Goal: Task Accomplishment & Management: Manage account settings

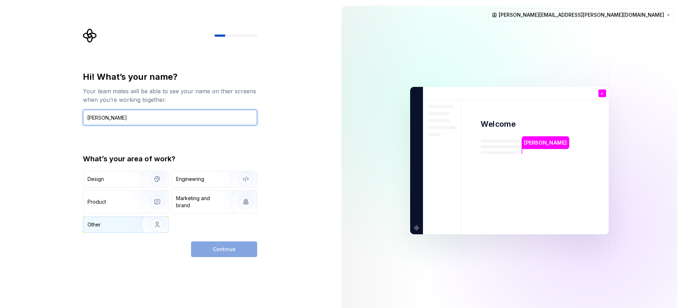
type input "[PERSON_NAME]"
click at [92, 221] on div "Other" at bounding box center [94, 224] width 13 height 7
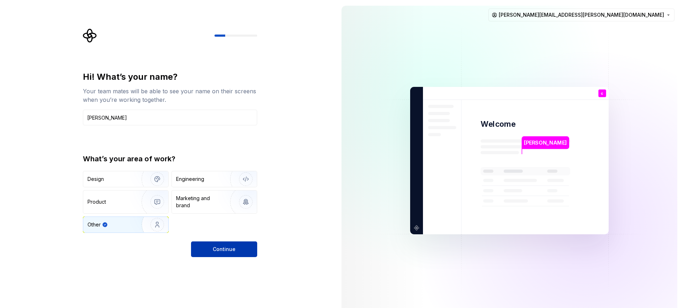
click at [224, 244] on button "Continue" at bounding box center [224, 249] width 66 height 16
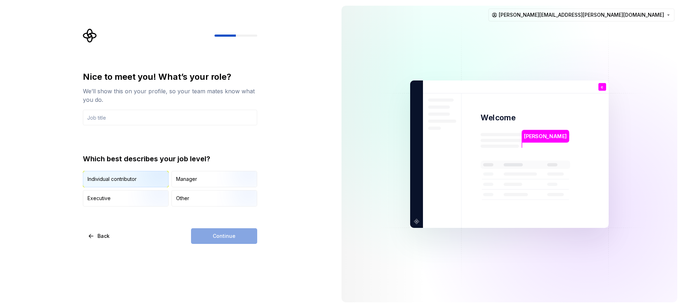
click at [145, 181] on img "button" at bounding box center [151, 188] width 46 height 48
click at [222, 231] on div "Continue" at bounding box center [224, 236] width 66 height 16
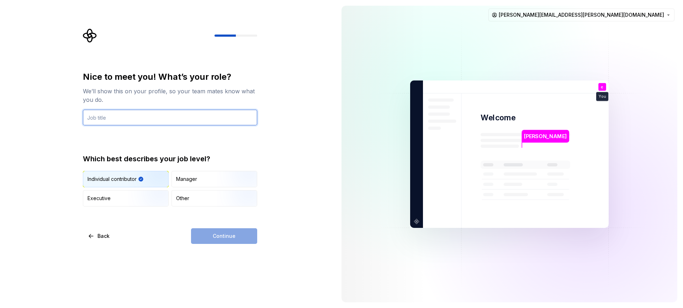
click at [160, 110] on input "text" at bounding box center [170, 118] width 174 height 16
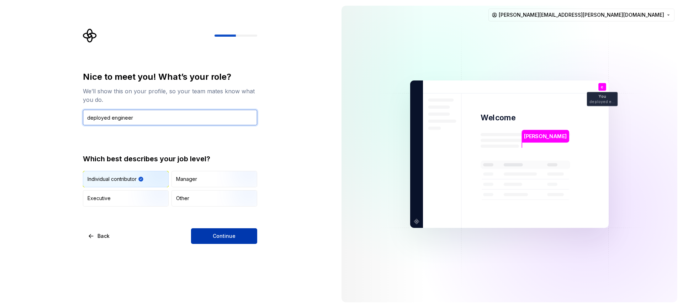
type input "deployed engineer"
click at [213, 235] on span "Continue" at bounding box center [224, 235] width 23 height 7
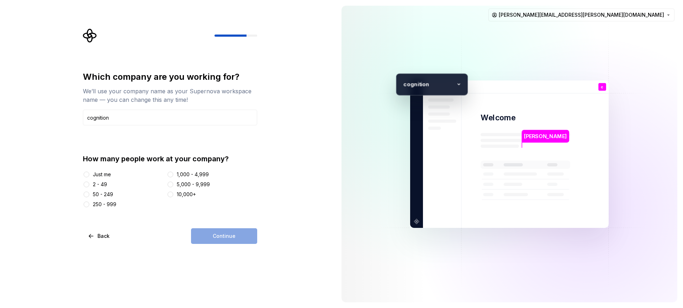
type input "cognition"
click at [210, 232] on div "Continue" at bounding box center [224, 236] width 66 height 16
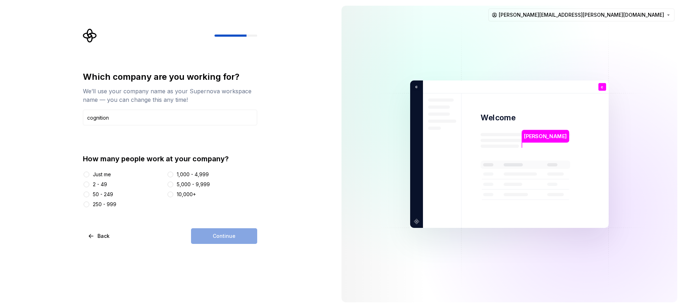
click at [90, 193] on div "50 - 249" at bounding box center [123, 194] width 81 height 7
click at [89, 194] on button "50 - 249" at bounding box center [87, 194] width 6 height 6
click at [206, 231] on button "Continue" at bounding box center [224, 236] width 66 height 16
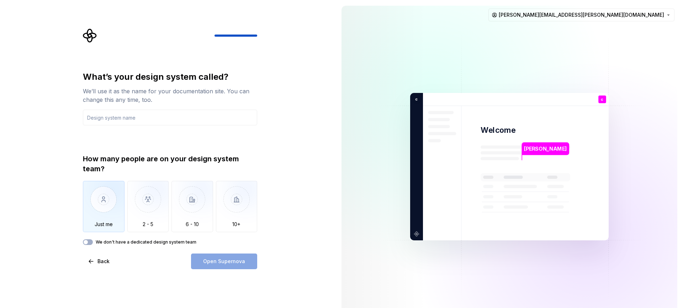
click at [102, 212] on img "button" at bounding box center [104, 205] width 42 height 48
click at [121, 120] on input "text" at bounding box center [170, 118] width 174 height 16
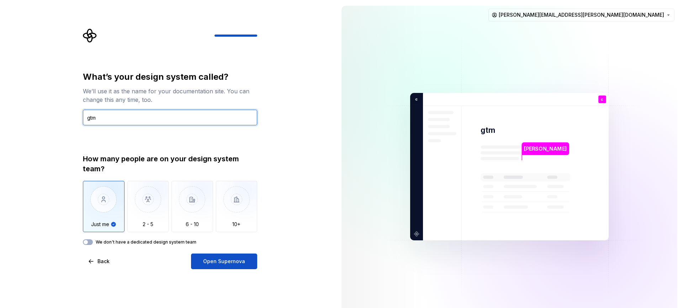
type input "gtm"
click at [93, 243] on div "We don't have a dedicated design system team" at bounding box center [170, 242] width 174 height 6
click at [91, 243] on button "We don't have a dedicated design system team" at bounding box center [88, 242] width 10 height 6
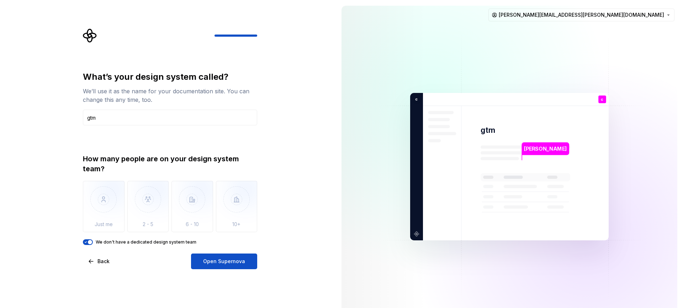
drag, startPoint x: 218, startPoint y: 259, endPoint x: 201, endPoint y: 262, distance: 16.7
click at [200, 260] on button "Open Supernova" at bounding box center [224, 261] width 66 height 16
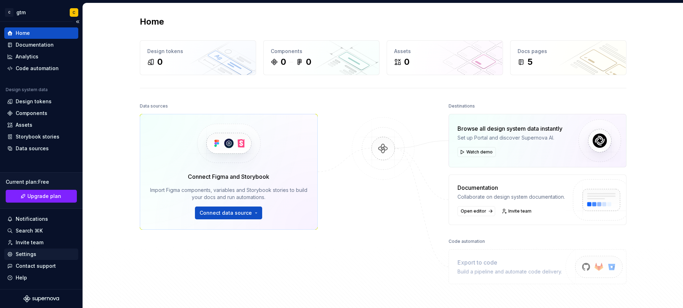
click at [49, 256] on div "Settings" at bounding box center [41, 253] width 68 height 7
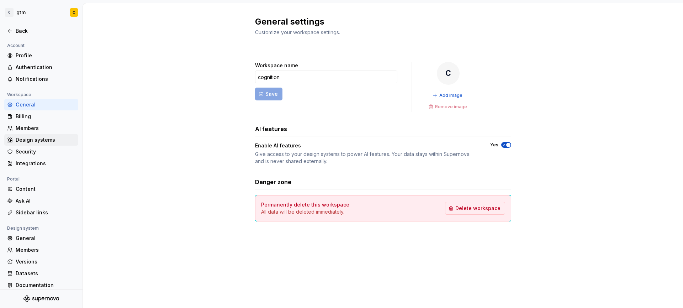
click at [29, 141] on div "Design systems" at bounding box center [46, 139] width 60 height 7
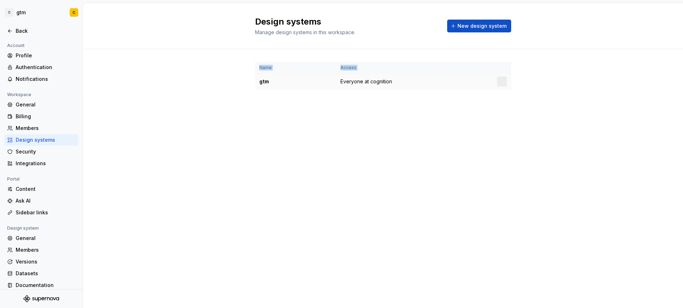
drag, startPoint x: 254, startPoint y: 80, endPoint x: 264, endPoint y: 83, distance: 10.0
click at [263, 83] on div "Name Access gtm Everyone at cognition" at bounding box center [383, 82] width 600 height 67
click at [282, 82] on div "gtm" at bounding box center [295, 81] width 73 height 7
click at [265, 82] on div "gtm" at bounding box center [295, 81] width 73 height 7
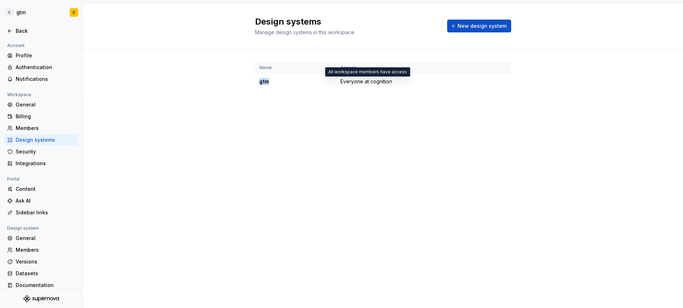
copy div "gtm"
click at [263, 91] on div "Name Access gtm Everyone at cognition" at bounding box center [383, 82] width 256 height 67
click at [260, 77] on td "gtm" at bounding box center [295, 82] width 81 height 16
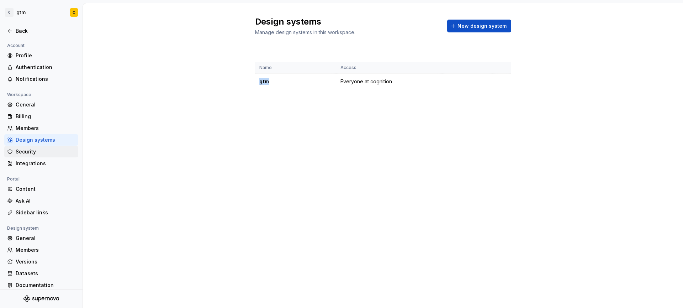
click at [48, 152] on div "Security" at bounding box center [46, 151] width 60 height 7
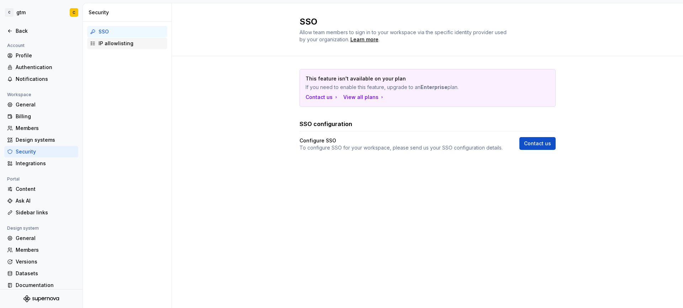
click at [115, 42] on div "IP allowlisting" at bounding box center [132, 43] width 66 height 7
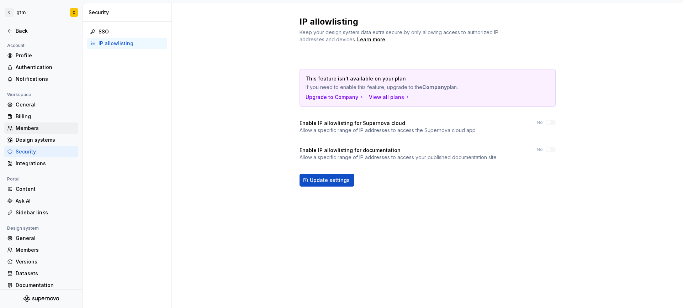
click at [40, 125] on div "Members" at bounding box center [46, 128] width 60 height 7
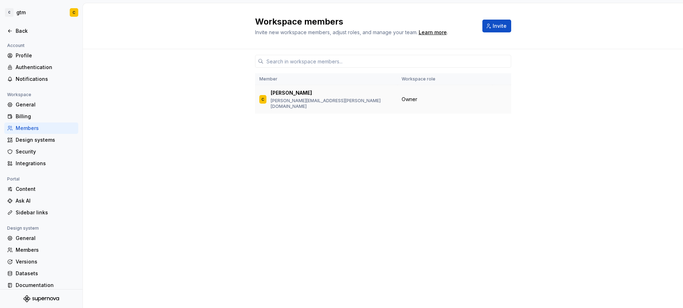
click at [302, 101] on p "chris.diaz@codeium.com" at bounding box center [332, 103] width 122 height 11
drag, startPoint x: 308, startPoint y: 99, endPoint x: 326, endPoint y: 97, distance: 18.3
click at [309, 99] on p "chris.diaz@codeium.com" at bounding box center [332, 103] width 122 height 11
click at [39, 108] on div "General" at bounding box center [46, 104] width 60 height 7
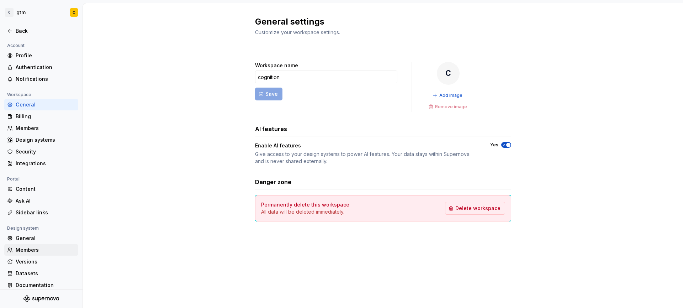
click at [41, 253] on div "Members" at bounding box center [46, 249] width 60 height 7
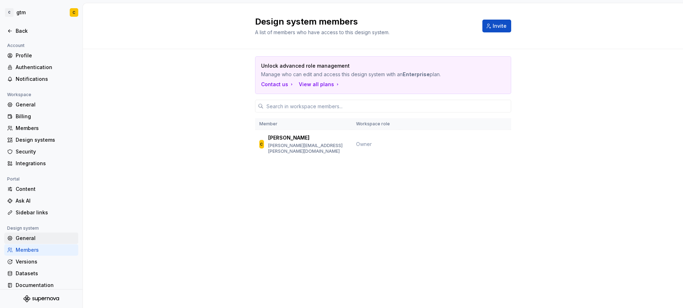
click at [50, 238] on div "General" at bounding box center [46, 237] width 60 height 7
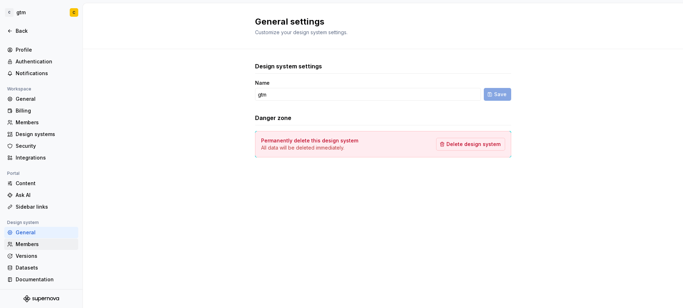
scroll to position [6, 0]
click at [54, 240] on div "Members" at bounding box center [46, 243] width 60 height 7
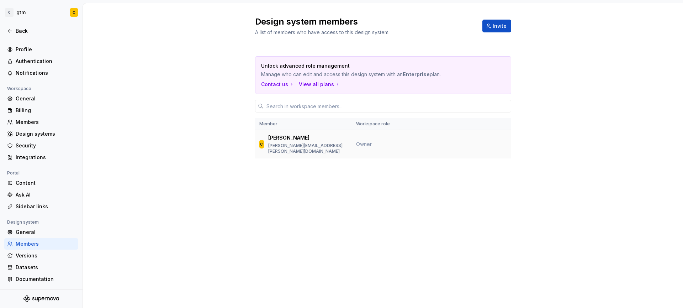
click at [287, 143] on p "chris.diaz@codeium.com" at bounding box center [307, 148] width 79 height 11
click at [255, 141] on td "C chris chris.diaz@codeium.com" at bounding box center [303, 144] width 97 height 29
click at [257, 140] on td "C chris chris.diaz@codeium.com" at bounding box center [303, 144] width 97 height 29
click at [258, 140] on td "C chris chris.diaz@codeium.com" at bounding box center [303, 144] width 97 height 29
click at [36, 199] on div "Ask AI" at bounding box center [41, 194] width 74 height 11
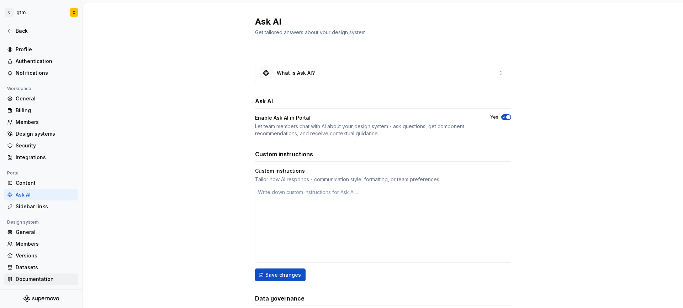
click at [46, 273] on div "Documentation" at bounding box center [41, 278] width 74 height 11
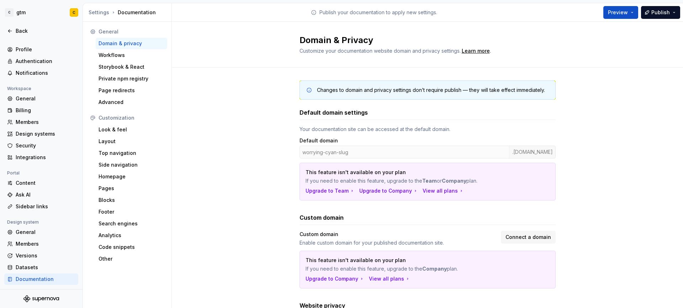
click at [342, 12] on p "Publish your documentation to apply new settings." at bounding box center [378, 12] width 118 height 7
